Goal: Task Accomplishment & Management: Manage account settings

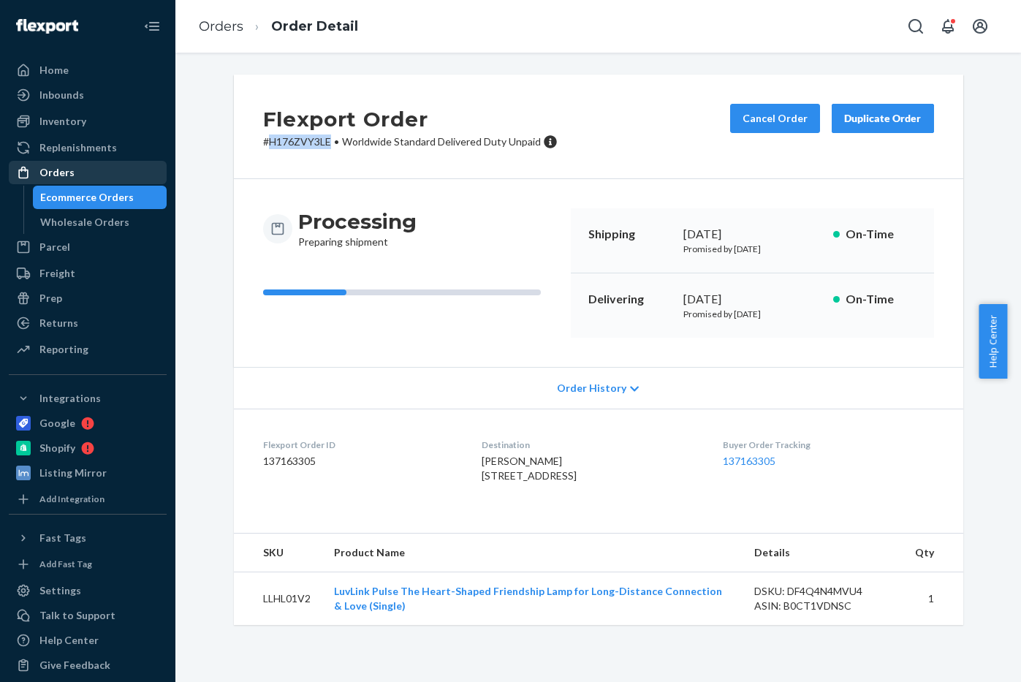
click at [88, 166] on div "Orders" at bounding box center [87, 172] width 155 height 20
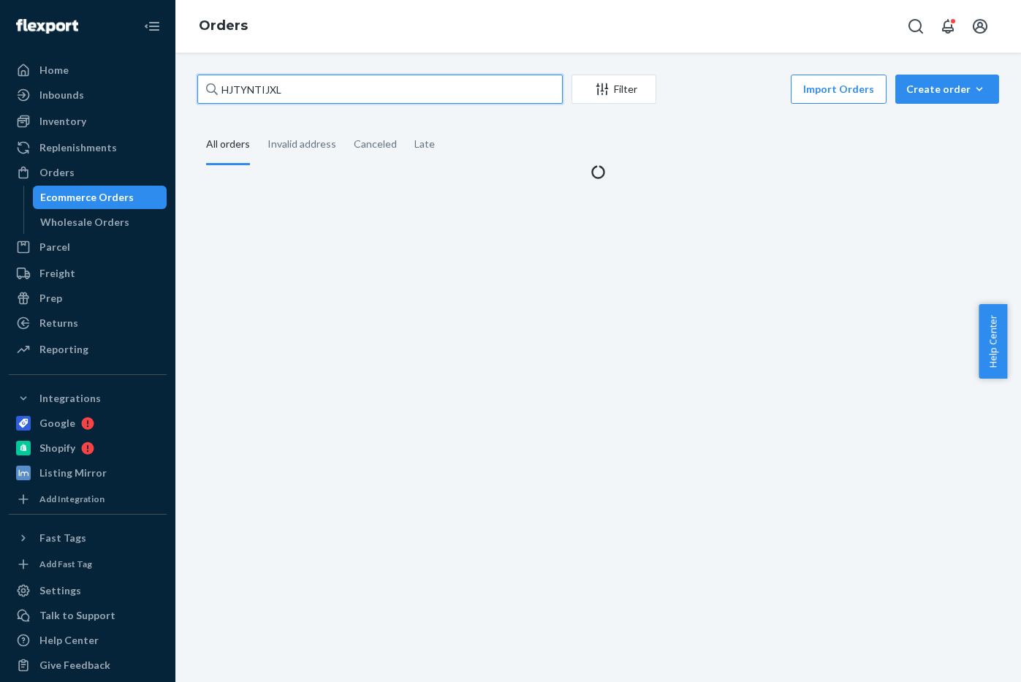
drag, startPoint x: 298, startPoint y: 86, endPoint x: -18, endPoint y: 72, distance: 316.9
click at [0, 72] on html "Home Inbounds Shipping Plans Problems Inventory Products Replenishments Orders …" at bounding box center [510, 341] width 1021 height 682
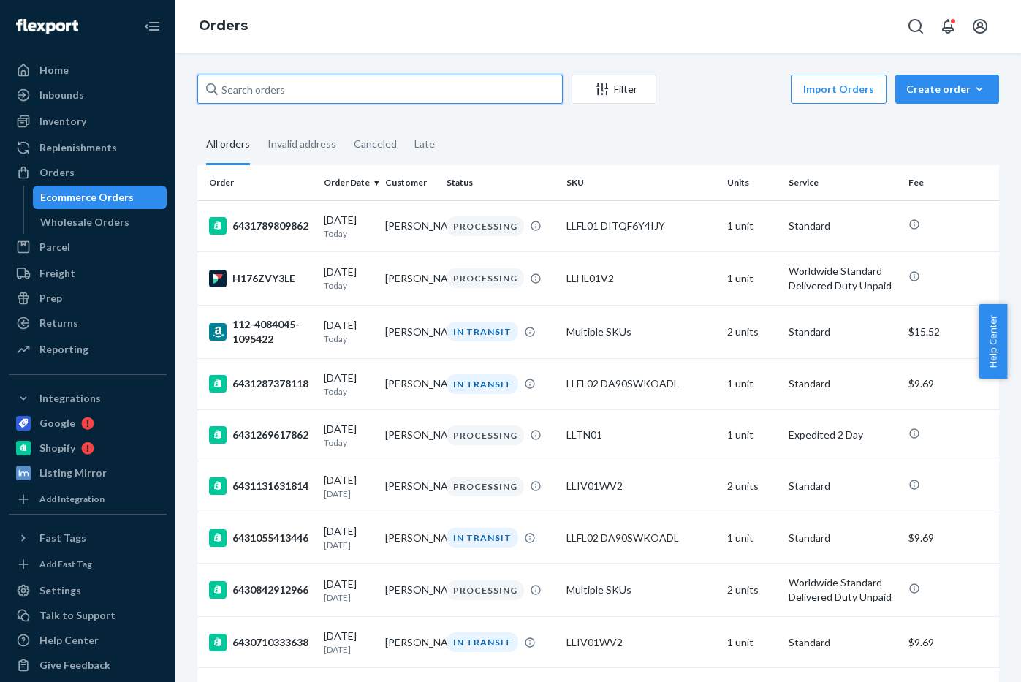
paste input "HYA4L4CJXE"
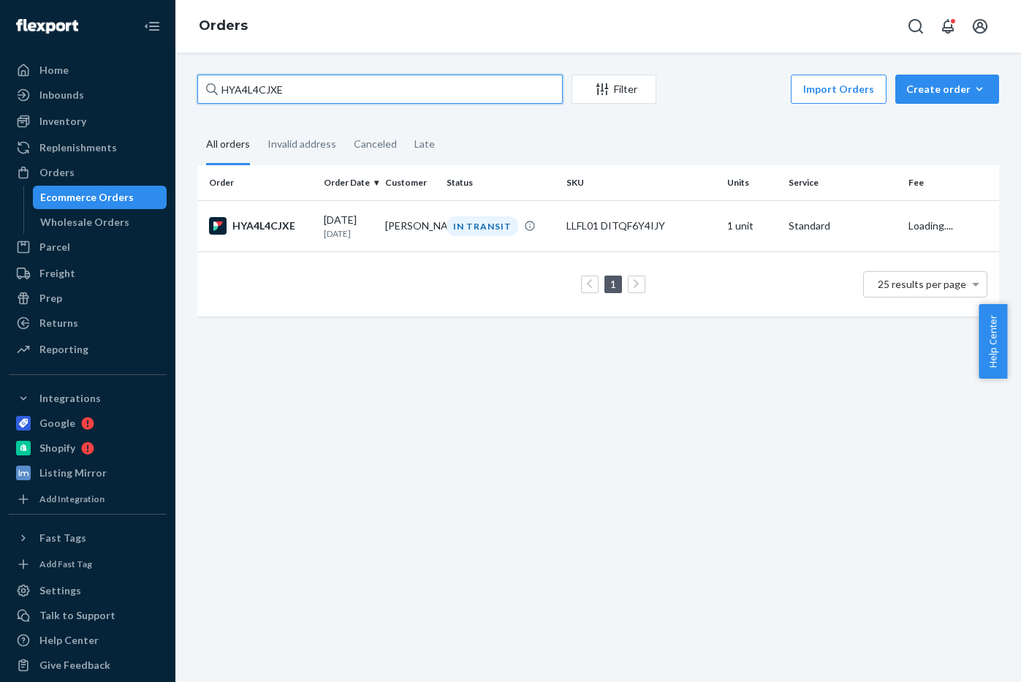
type input "HYA4L4CJXE"
click at [311, 238] on td "HYA4L4CJXE" at bounding box center [257, 225] width 121 height 51
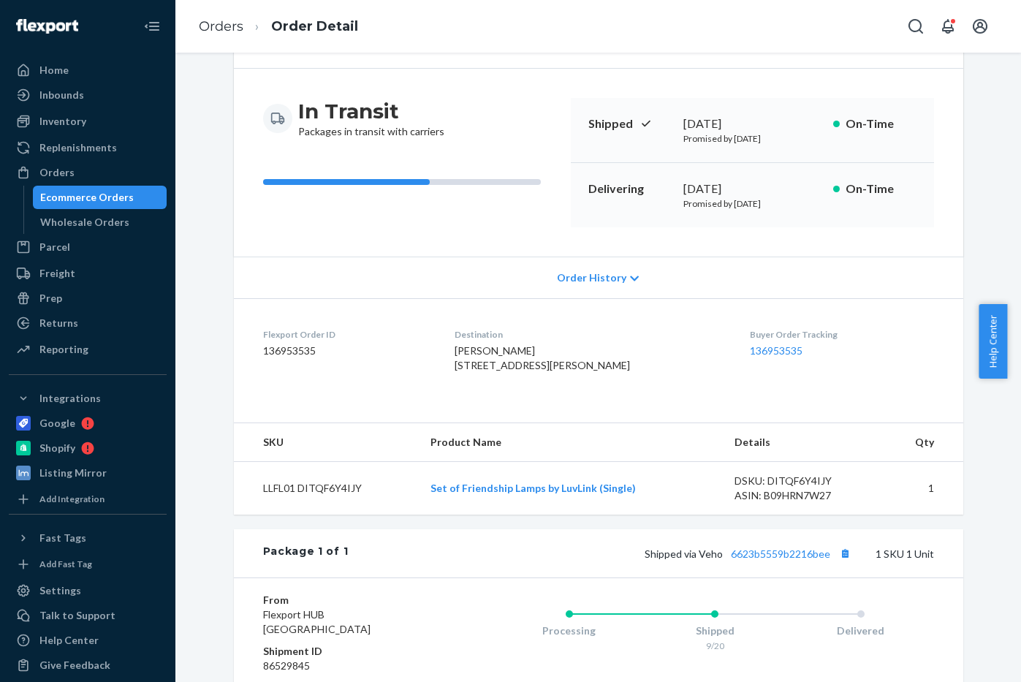
scroll to position [106, 0]
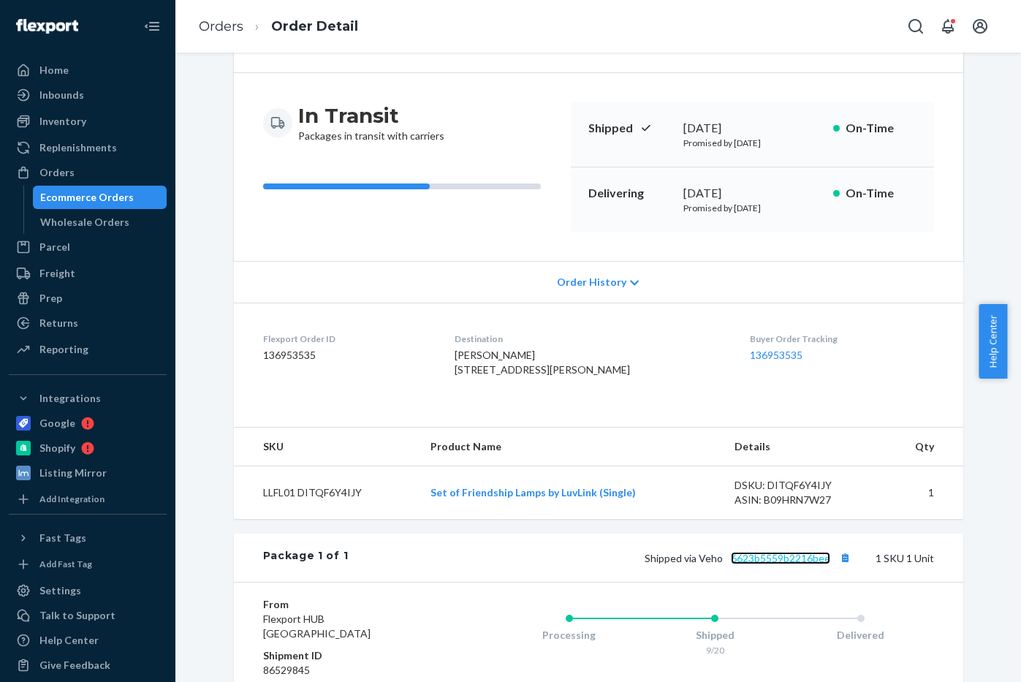
click at [754, 564] on link "6623b5559b2216bee" at bounding box center [780, 558] width 99 height 12
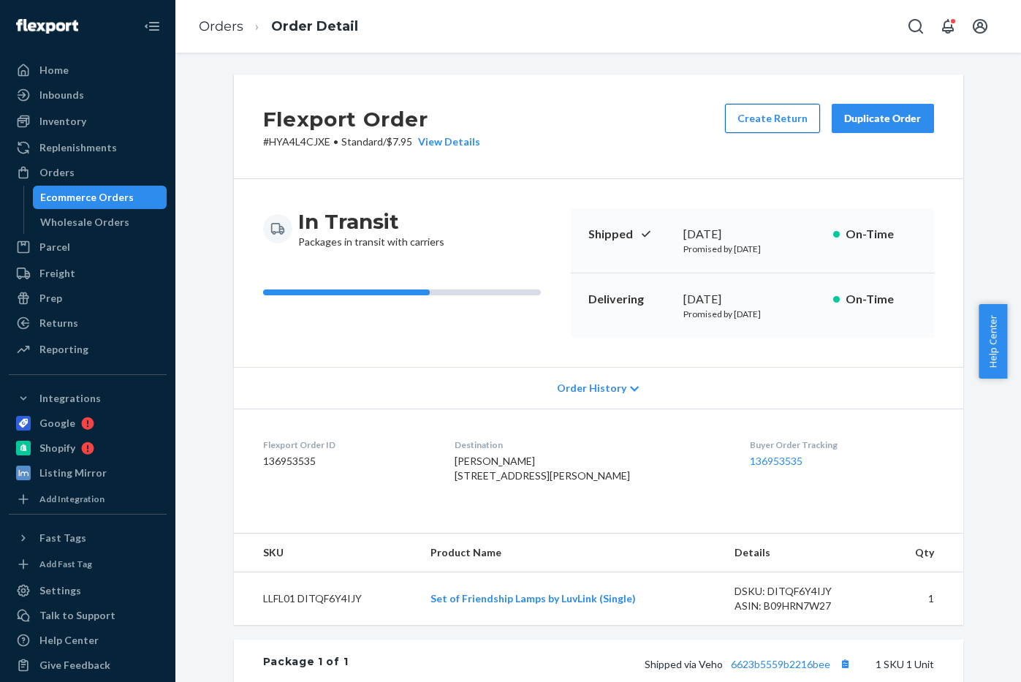
click at [783, 111] on button "Create Return" at bounding box center [772, 118] width 95 height 29
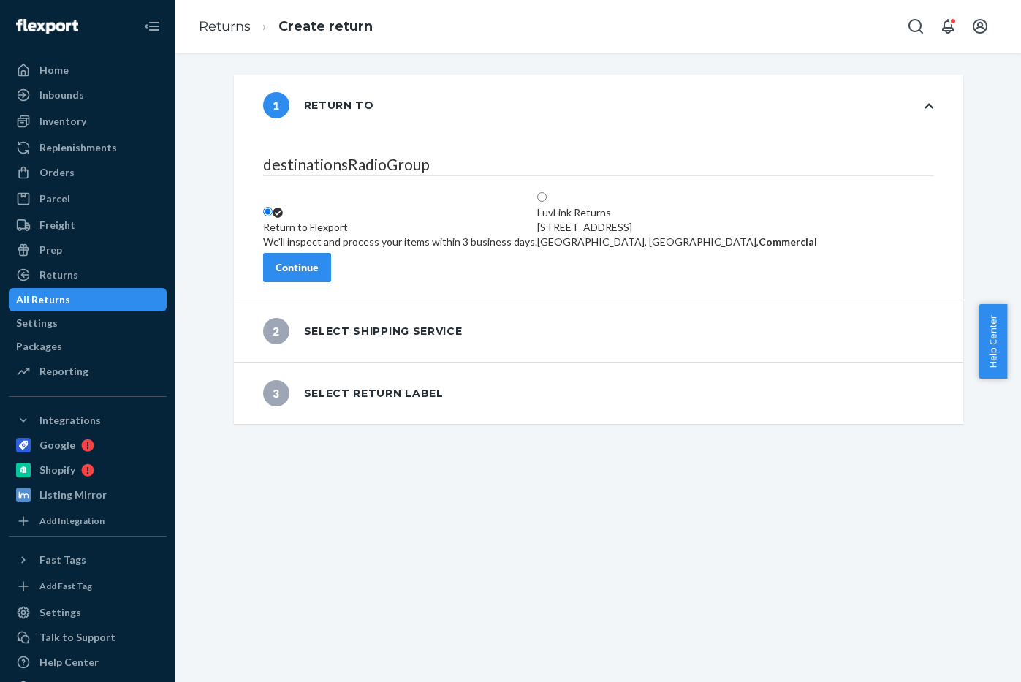
click at [638, 191] on label "LuvLink Returns [STREET_ADDRESS], Commercial" at bounding box center [677, 220] width 280 height 58
click at [547, 192] on input "LuvLink Returns [STREET_ADDRESS], Commercial" at bounding box center [542, 197] width 10 height 10
radio input "true"
click at [709, 191] on label "LuvLink Returns [STREET_ADDRESS], Commercial" at bounding box center [677, 220] width 280 height 58
click at [547, 192] on input "LuvLink Returns [STREET_ADDRESS], Commercial" at bounding box center [542, 197] width 10 height 10
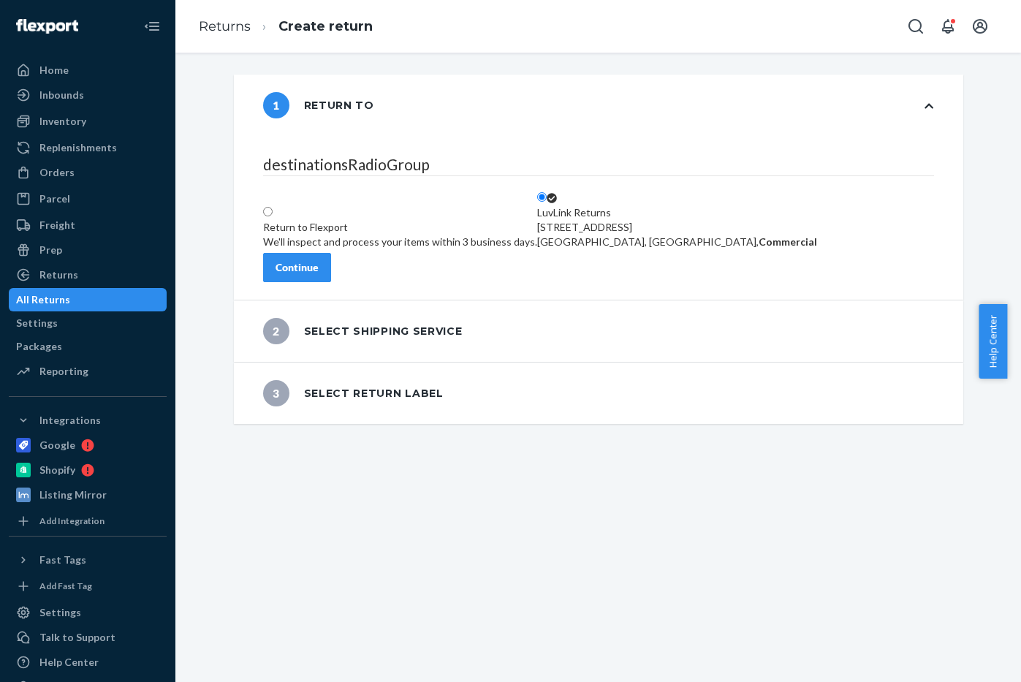
click at [712, 124] on div "1 Return to" at bounding box center [599, 105] width 730 height 61
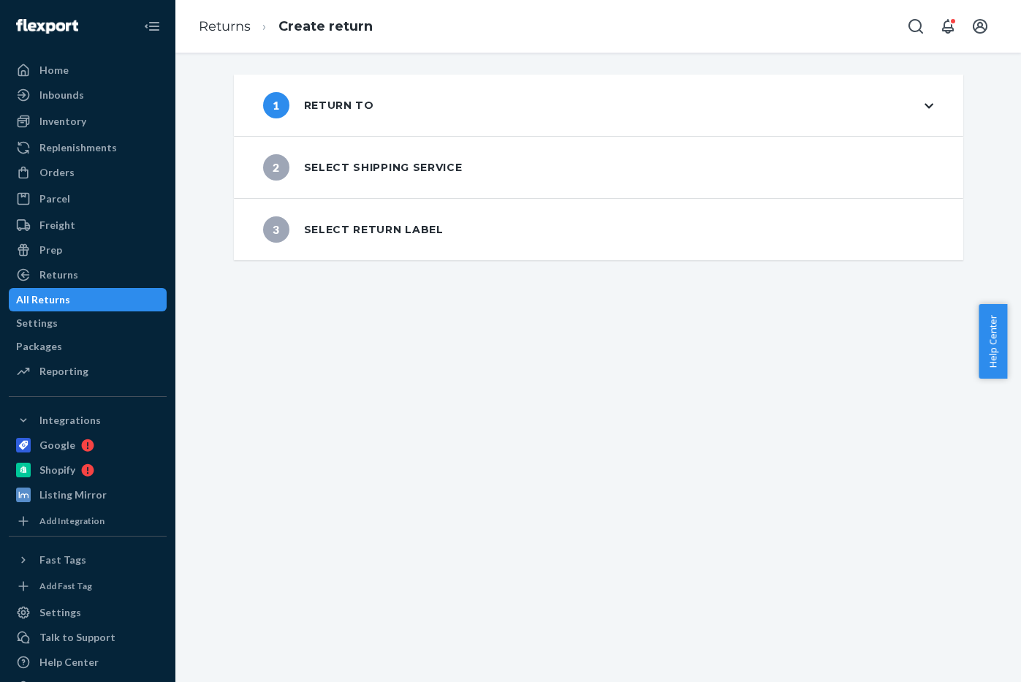
click at [712, 124] on div "1 Return to" at bounding box center [599, 105] width 730 height 61
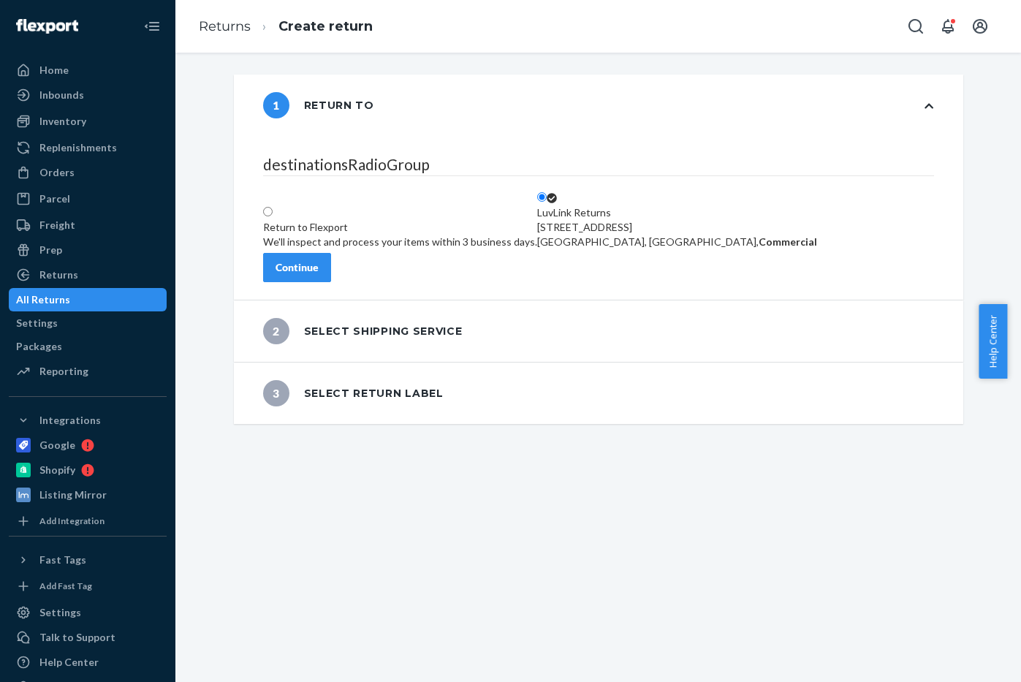
click at [557, 193] on icon at bounding box center [552, 198] width 10 height 10
click at [547, 192] on input "LuvLink Returns [STREET_ADDRESS], Commercial" at bounding box center [542, 197] width 10 height 10
click at [319, 260] on div "Continue" at bounding box center [297, 267] width 43 height 15
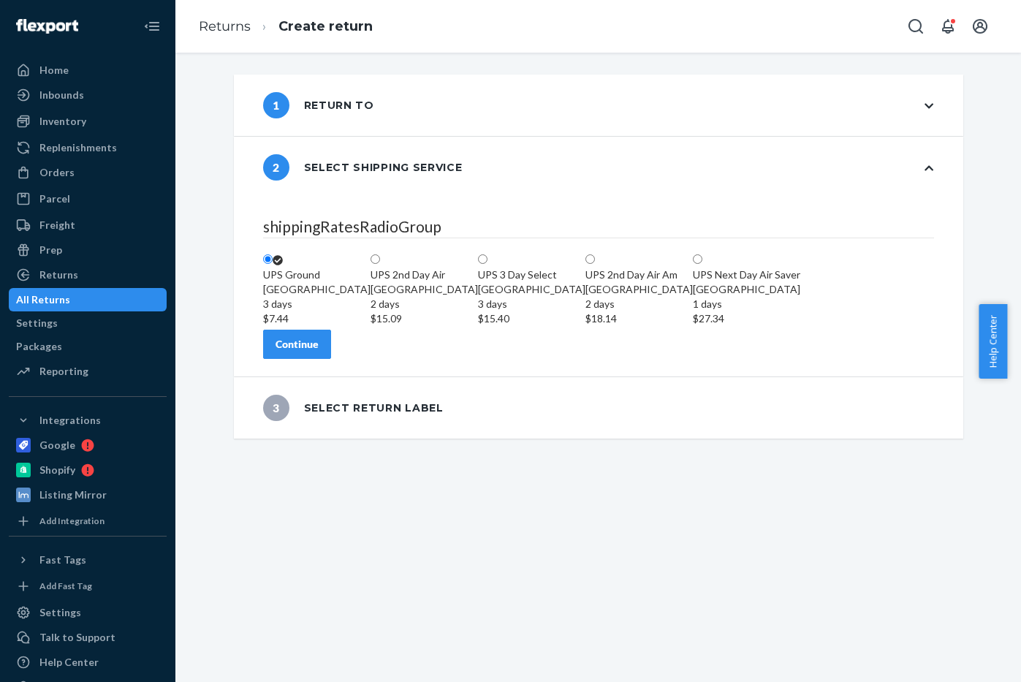
click at [510, 89] on div "1 Return to" at bounding box center [599, 105] width 730 height 61
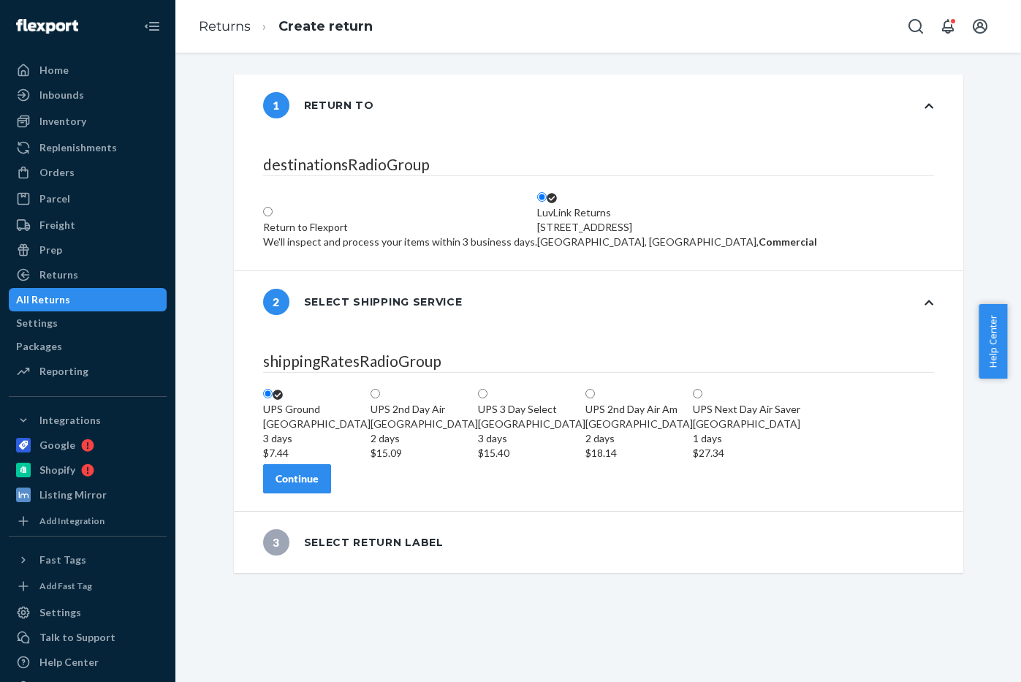
click at [557, 193] on icon at bounding box center [552, 198] width 10 height 10
click at [547, 192] on input "LuvLink Returns [STREET_ADDRESS], Commercial" at bounding box center [542, 197] width 10 height 10
click at [371, 388] on label "[GEOGRAPHIC_DATA] 3 days $7.44" at bounding box center [316, 424] width 107 height 73
click at [273, 389] on input "[GEOGRAPHIC_DATA] 3 days $7.44" at bounding box center [268, 394] width 10 height 10
click at [331, 494] on button "Continue" at bounding box center [297, 478] width 68 height 29
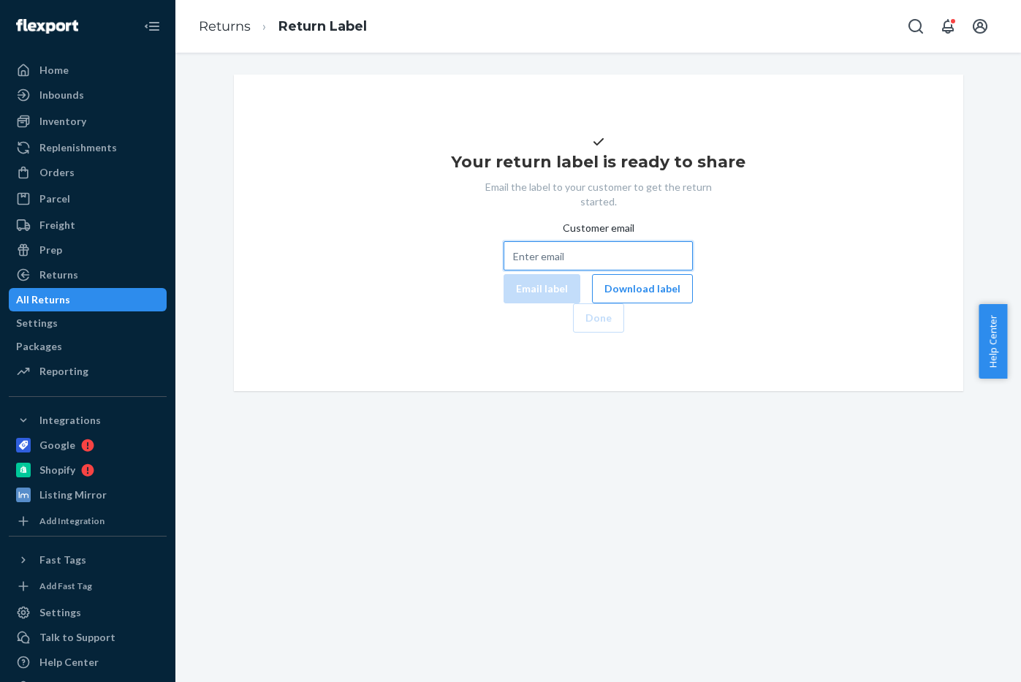
click at [642, 271] on input "Customer email" at bounding box center [598, 255] width 189 height 29
click at [521, 271] on input "Customer email" at bounding box center [598, 255] width 189 height 29
click at [472, 333] on div "Your return label is ready to share Email the label to your customer to get the…" at bounding box center [599, 233] width 706 height 200
click at [504, 271] on input "Customer email" at bounding box center [598, 255] width 189 height 29
paste input "[EMAIL_ADDRESS][DOMAIN_NAME]"
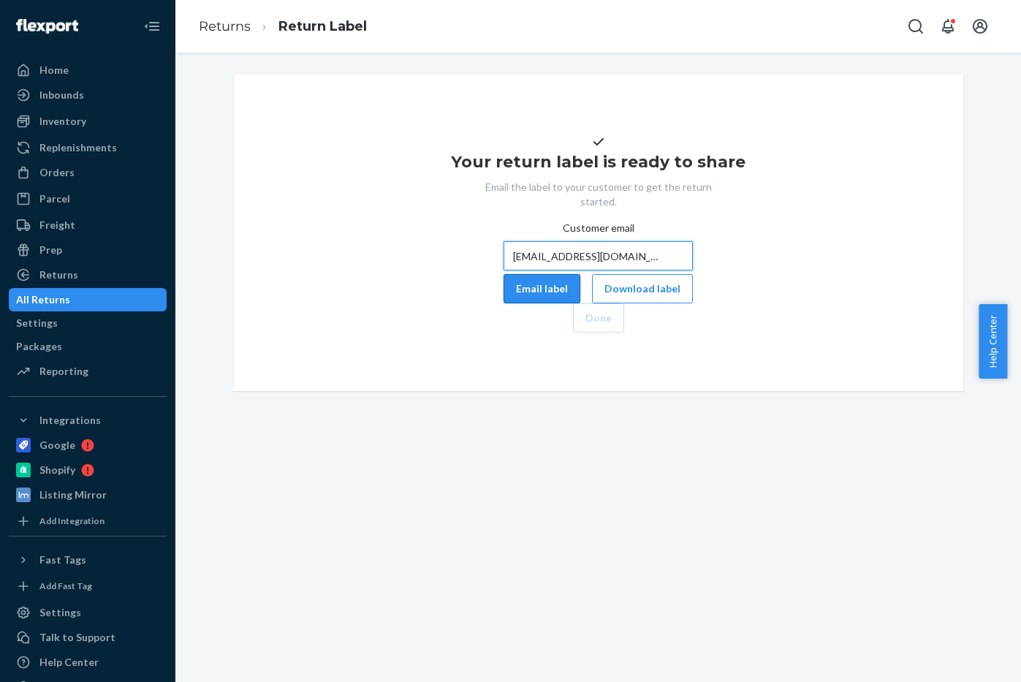
type input "[EMAIL_ADDRESS][DOMAIN_NAME]"
click at [504, 303] on button "Email label" at bounding box center [542, 288] width 77 height 29
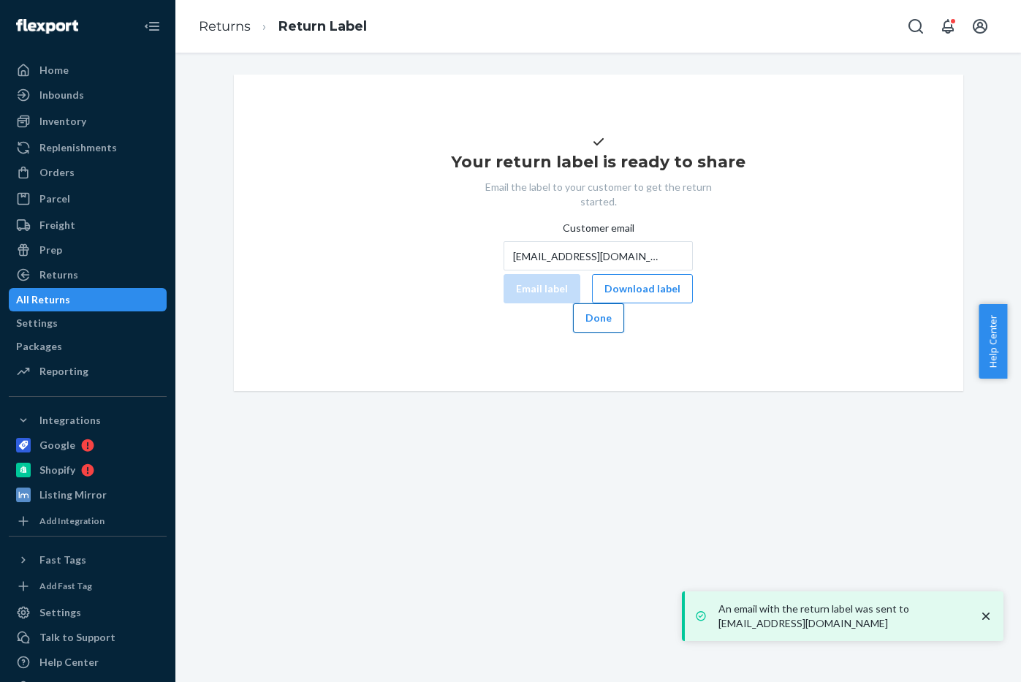
click at [624, 333] on button "Done" at bounding box center [598, 317] width 51 height 29
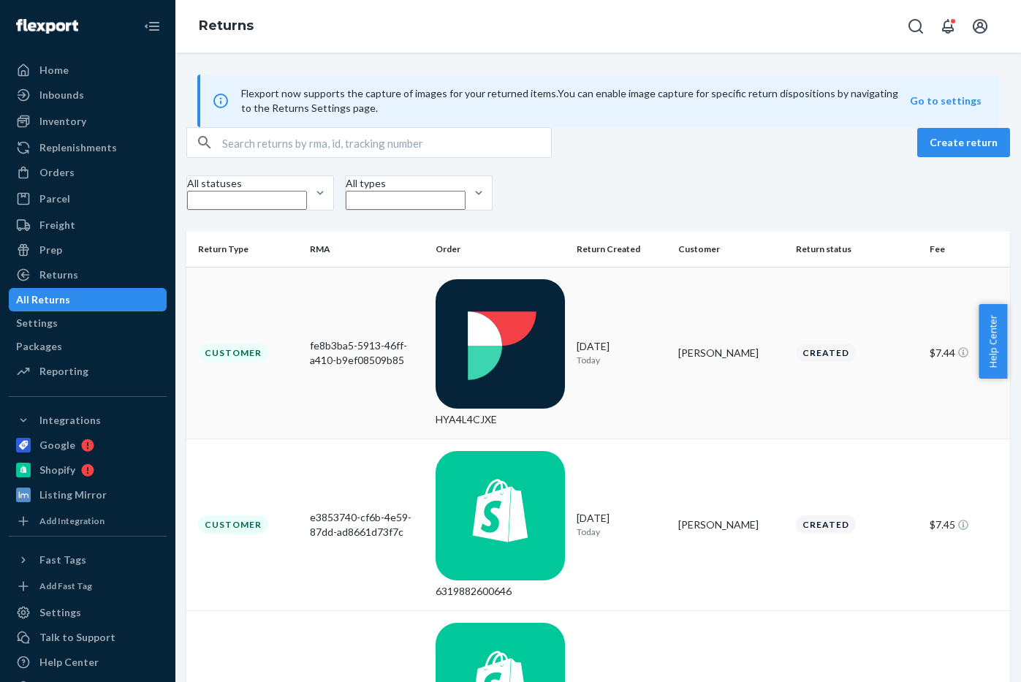
click at [620, 296] on td "[DATE] [DATE]" at bounding box center [622, 353] width 102 height 172
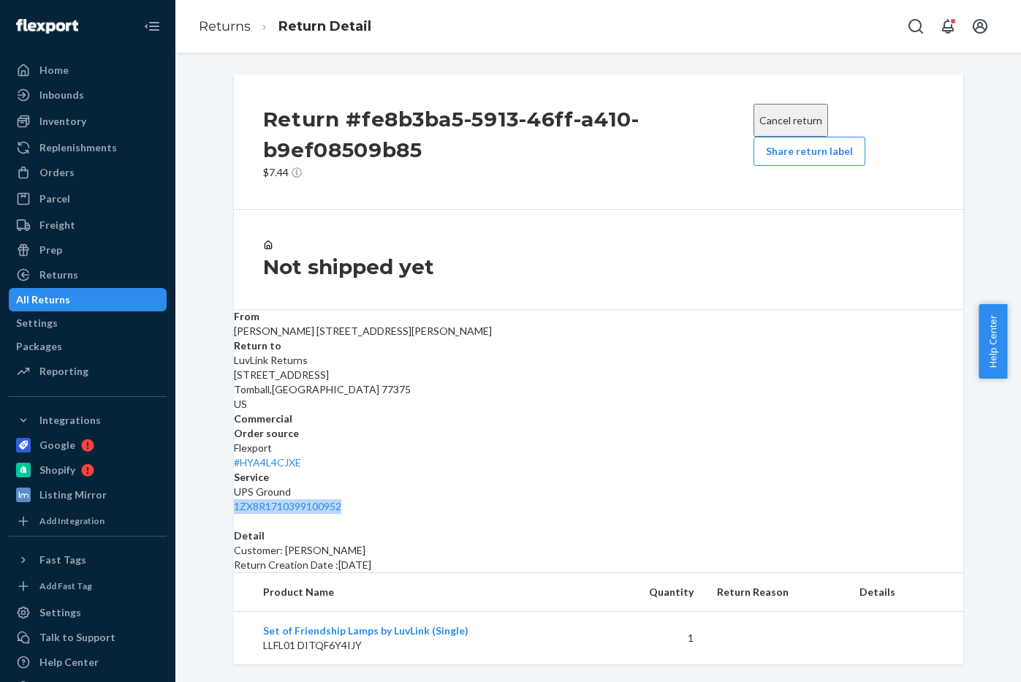
drag, startPoint x: 884, startPoint y: 384, endPoint x: 757, endPoint y: 385, distance: 127.2
click at [757, 385] on dl "From [PERSON_NAME] [STREET_ADDRESS][PERSON_NAME] Return to LuvLink Returns [STR…" at bounding box center [599, 411] width 730 height 205
copy link "1ZX8R1710399100952"
click at [46, 175] on div "Orders" at bounding box center [56, 172] width 35 height 15
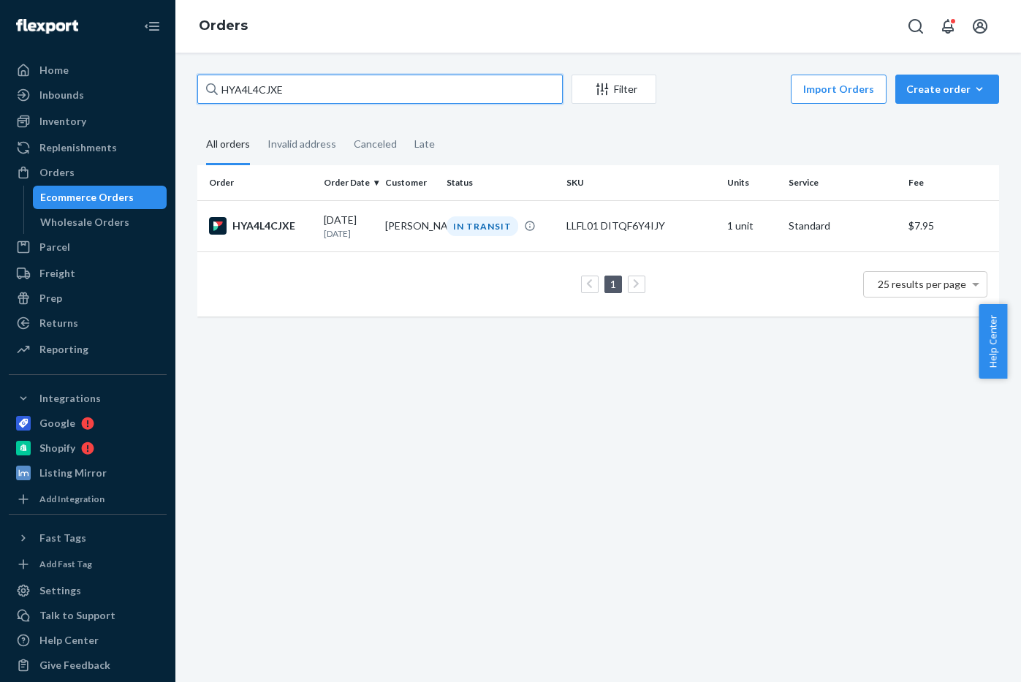
drag, startPoint x: 412, startPoint y: 85, endPoint x: -91, endPoint y: 203, distance: 517.4
click at [0, 203] on html "Home Inbounds Shipping Plans Problems Inventory Products Replenishments Orders …" at bounding box center [510, 341] width 1021 height 682
paste input "RKBDLWQJXG"
type input "RKBDLWQJXG"
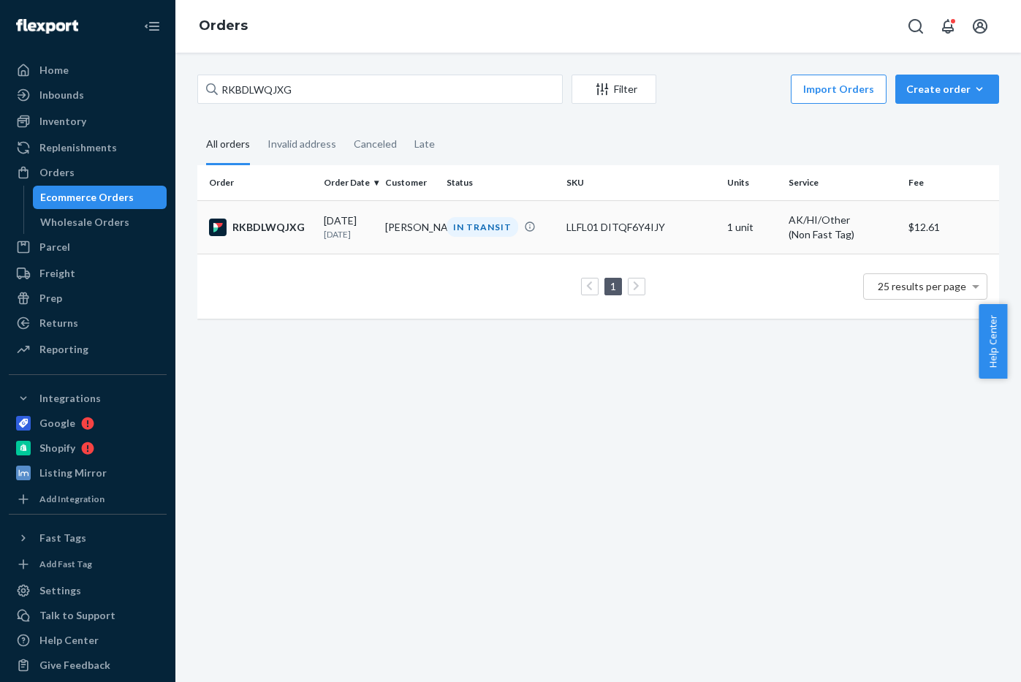
click at [307, 248] on td "RKBDLWQJXG" at bounding box center [257, 226] width 121 height 53
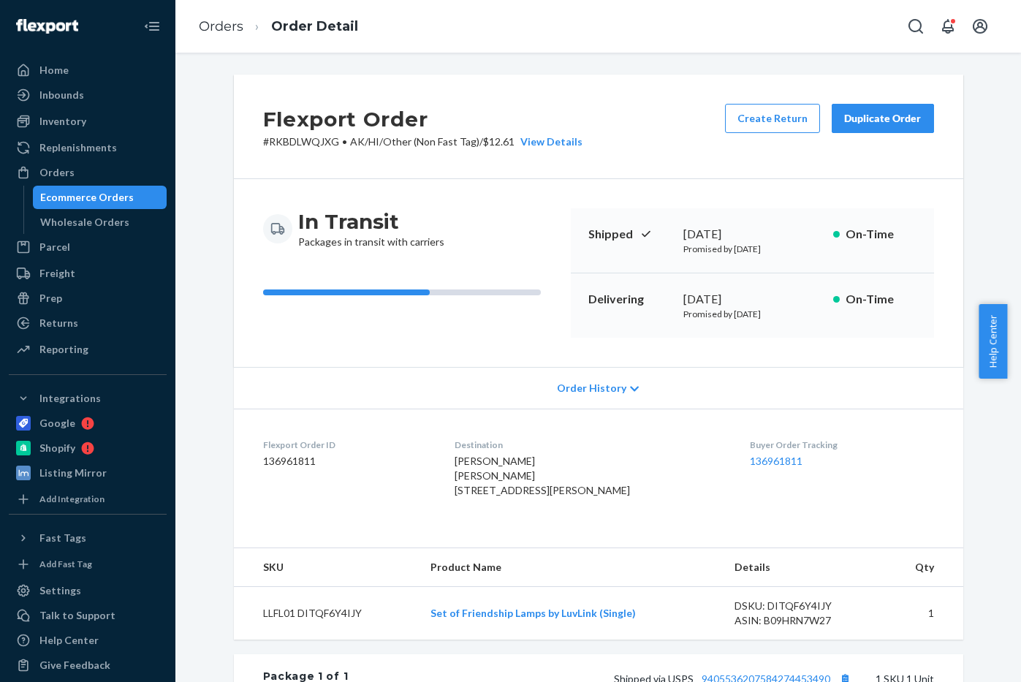
click at [338, 263] on div "In Transit Packages in transit with carriers" at bounding box center [411, 272] width 296 height 129
click at [341, 363] on div "In Transit Packages in transit with carriers Shipped [DATE] Promised by [DATE] …" at bounding box center [599, 273] width 730 height 188
click at [577, 385] on span "Order History" at bounding box center [591, 388] width 69 height 15
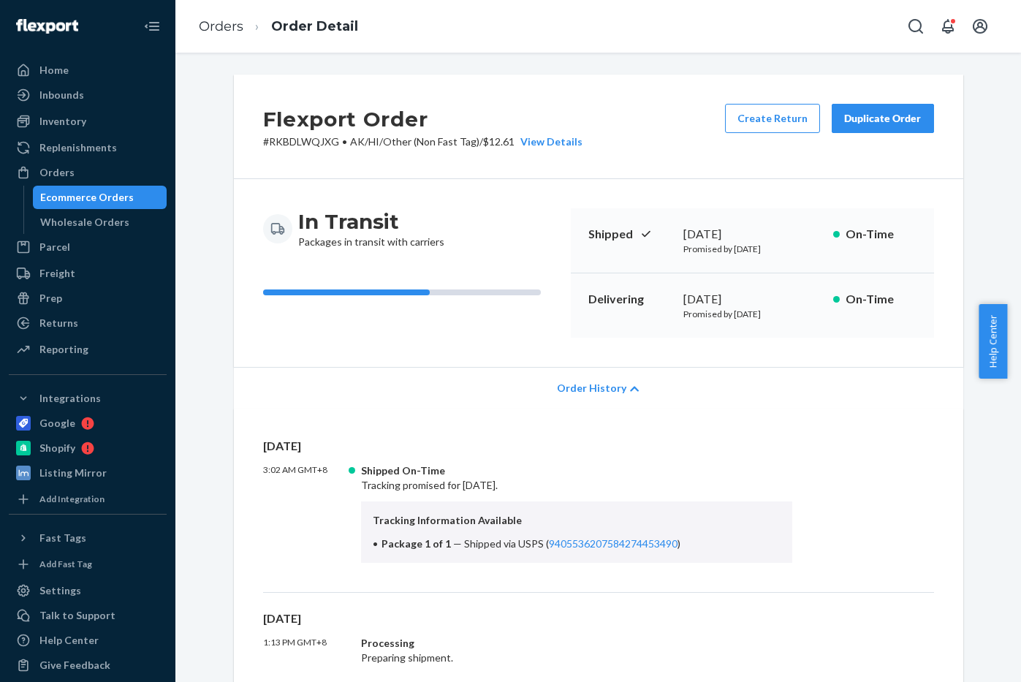
click at [577, 385] on span "Order History" at bounding box center [591, 388] width 69 height 15
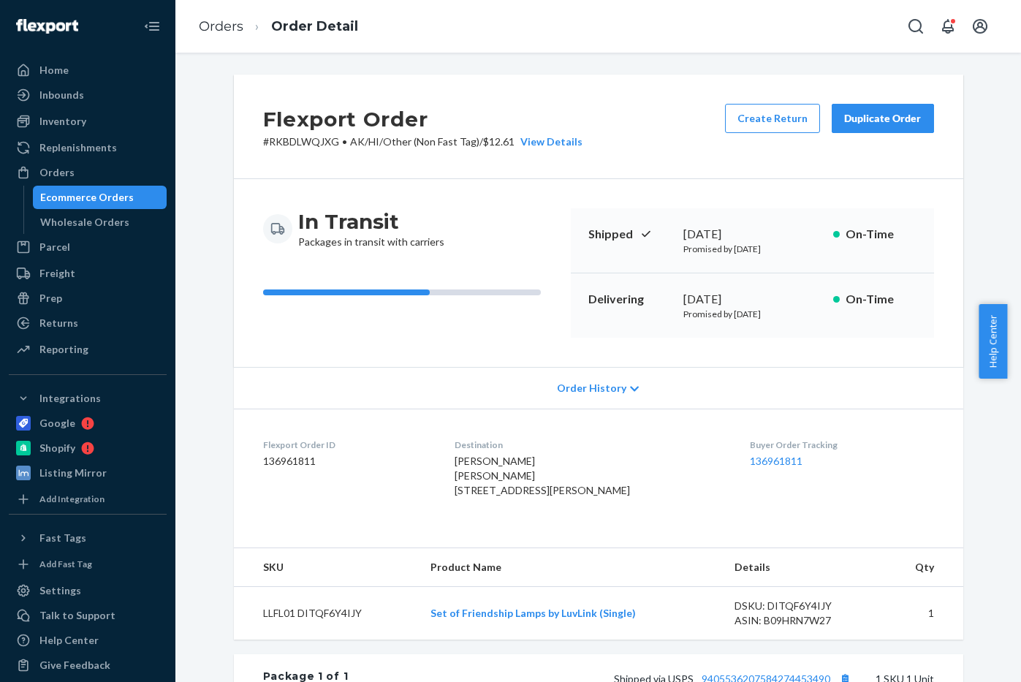
click at [577, 385] on span "Order History" at bounding box center [591, 388] width 69 height 15
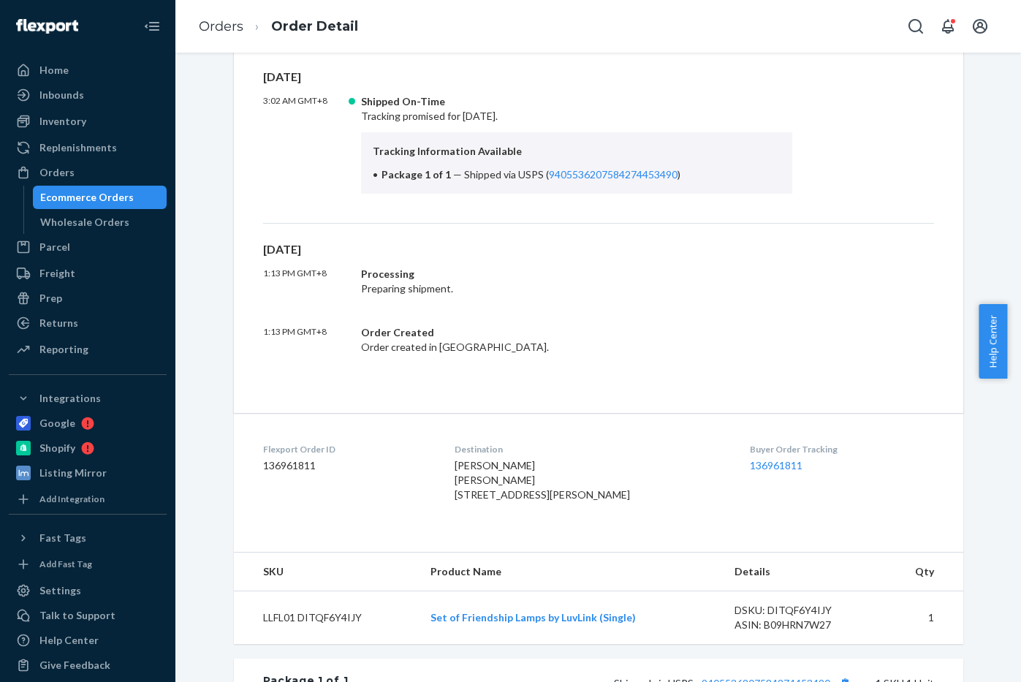
scroll to position [371, 0]
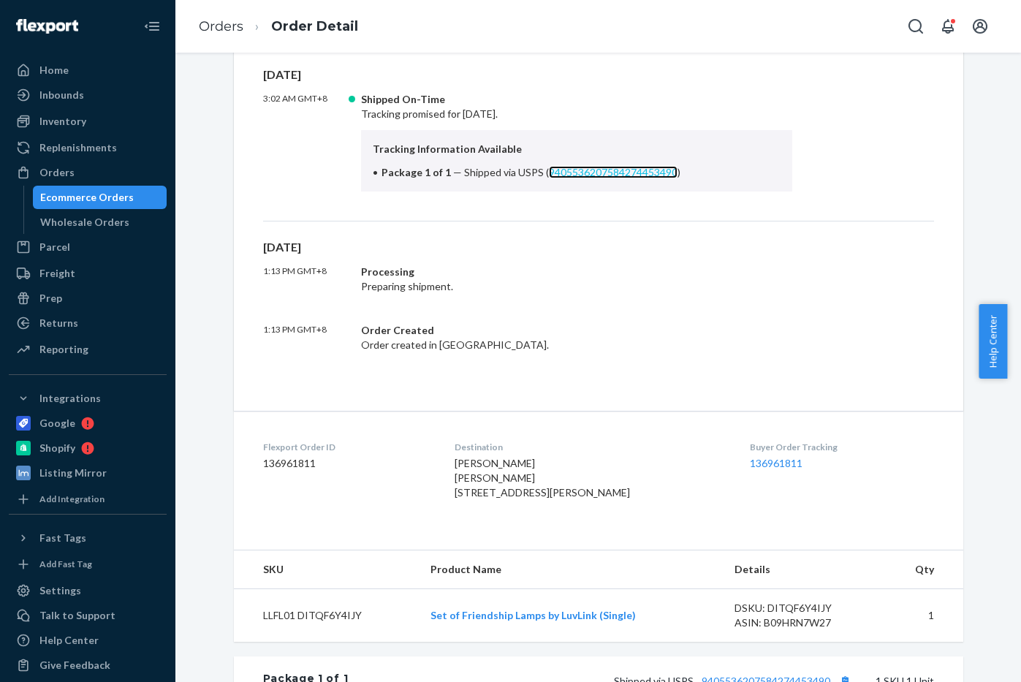
click at [626, 170] on link "9405536207584274453490" at bounding box center [613, 172] width 129 height 12
